Goal: Find specific page/section: Find specific page/section

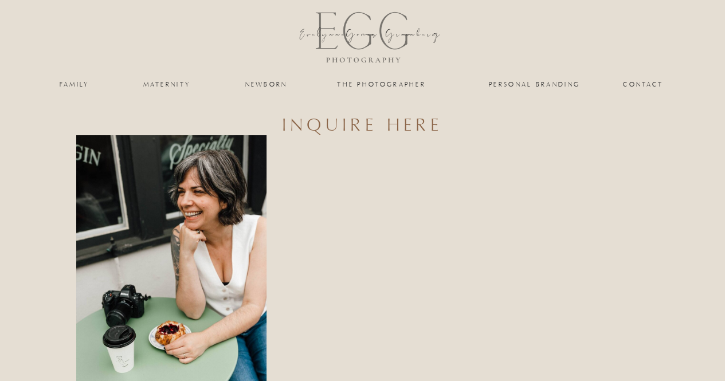
click at [68, 83] on nav "family" at bounding box center [75, 84] width 46 height 7
click at [81, 85] on nav "family" at bounding box center [75, 84] width 46 height 7
